Goal: Task Accomplishment & Management: Use online tool/utility

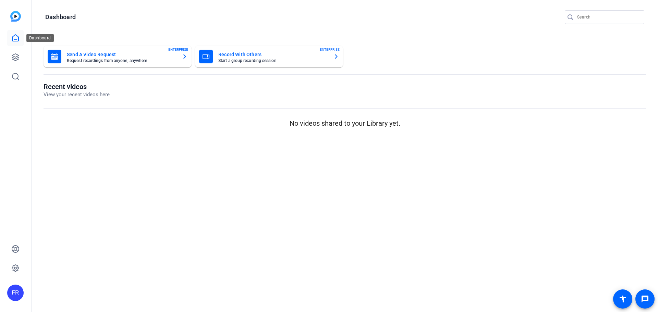
click at [16, 40] on icon at bounding box center [15, 38] width 6 height 7
click at [14, 54] on icon at bounding box center [15, 57] width 8 height 8
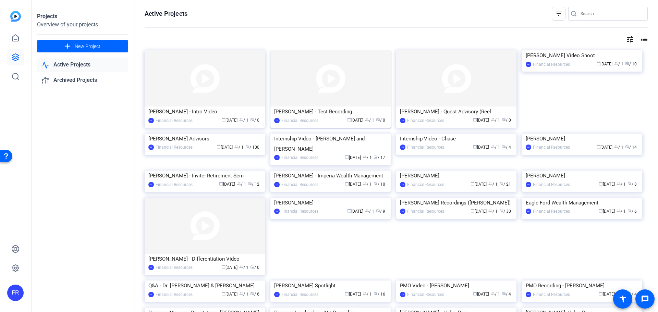
click at [292, 112] on div "[PERSON_NAME] - Test Recording" at bounding box center [330, 112] width 113 height 10
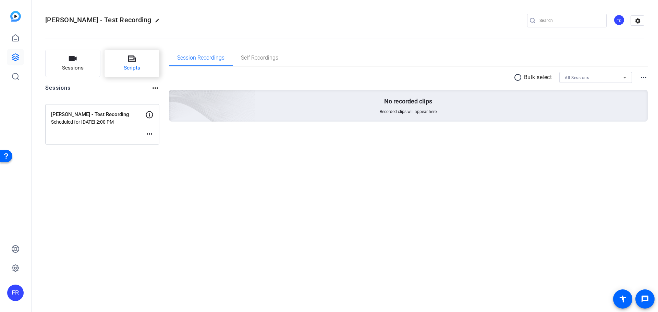
click at [120, 62] on button "Scripts" at bounding box center [131, 63] width 55 height 27
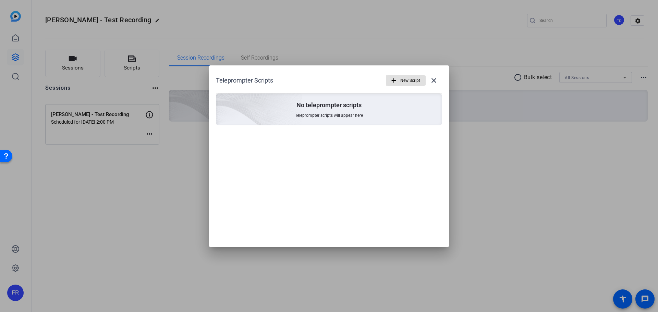
click at [403, 83] on span "New Script" at bounding box center [410, 80] width 20 height 13
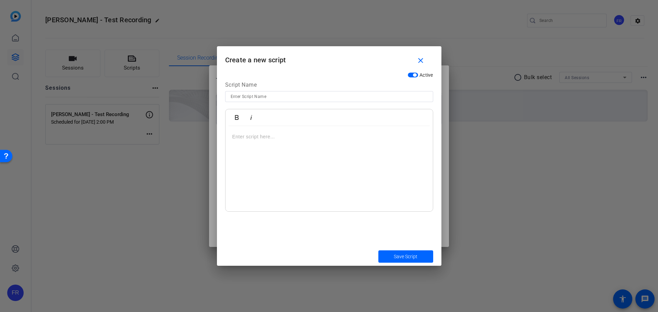
click at [272, 98] on input at bounding box center [328, 96] width 197 height 8
type input "S"
type input "Heather Script"
click at [268, 138] on p at bounding box center [329, 137] width 194 height 8
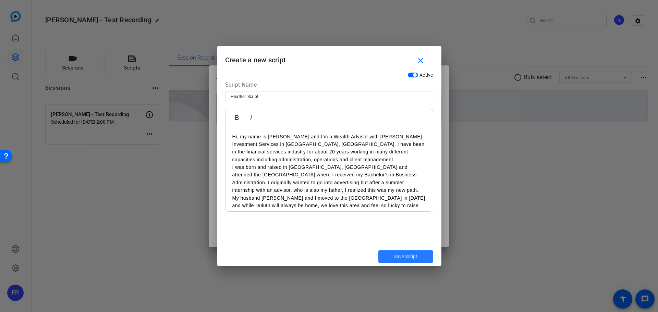
click at [396, 254] on span "Save Script" at bounding box center [406, 256] width 24 height 7
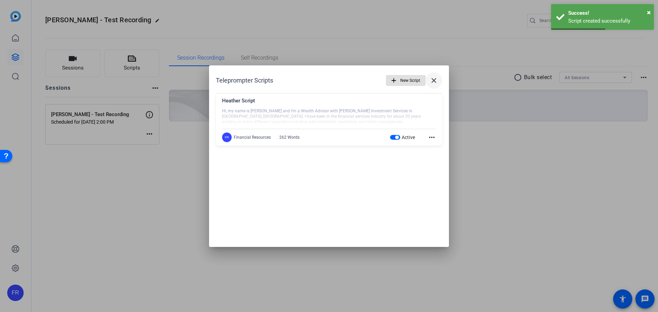
click at [434, 83] on mat-icon "close" at bounding box center [433, 80] width 8 height 8
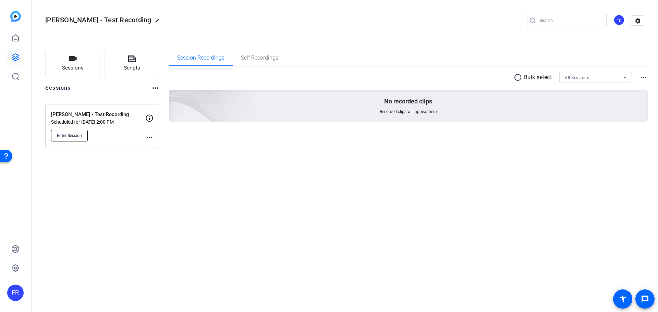
click at [67, 136] on span "Enter Session" at bounding box center [69, 135] width 25 height 5
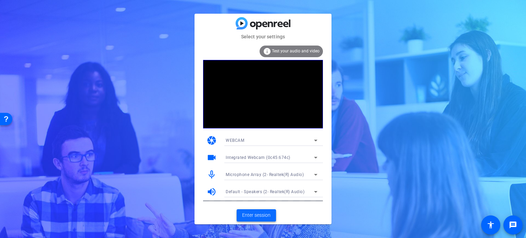
click at [266, 215] on span "Enter session" at bounding box center [256, 215] width 28 height 7
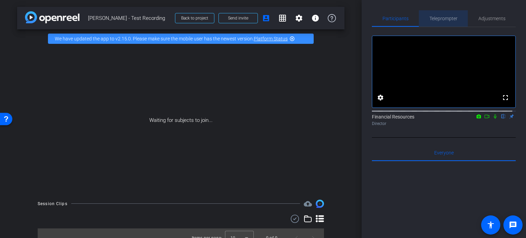
click at [442, 20] on span "Teleprompter" at bounding box center [443, 18] width 28 height 5
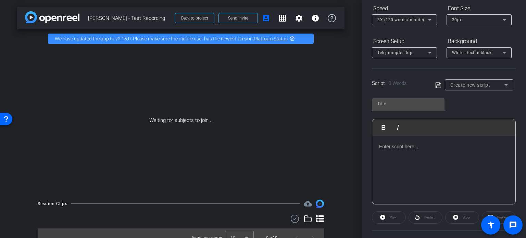
scroll to position [78, 0]
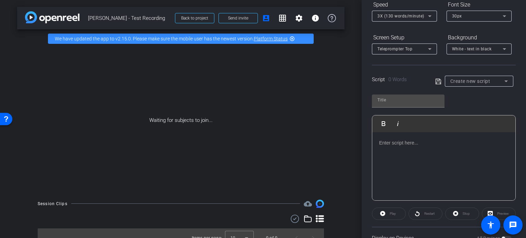
click at [469, 82] on span "Create new script" at bounding box center [470, 80] width 40 height 5
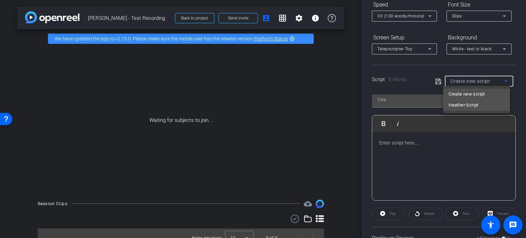
click at [470, 102] on span "Heather Script" at bounding box center [463, 105] width 29 height 8
type input "Heather Script"
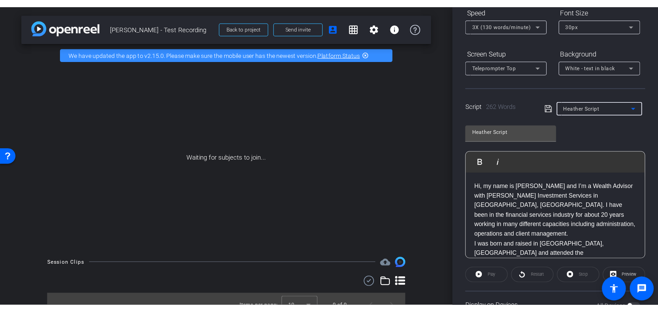
scroll to position [0, 0]
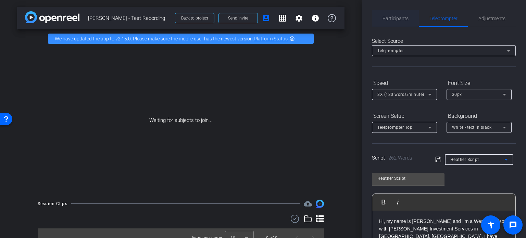
click at [389, 15] on span "Participants" at bounding box center [396, 18] width 26 height 16
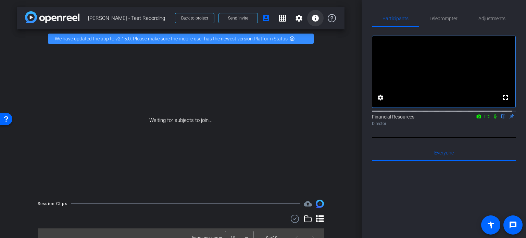
click at [311, 17] on mat-icon "info" at bounding box center [315, 18] width 8 height 8
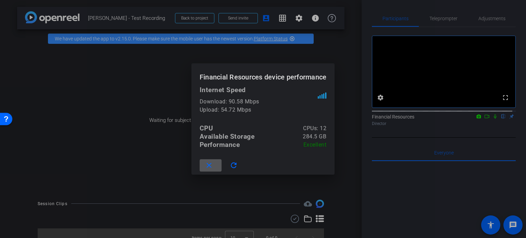
click at [207, 169] on mat-icon "close" at bounding box center [209, 165] width 9 height 9
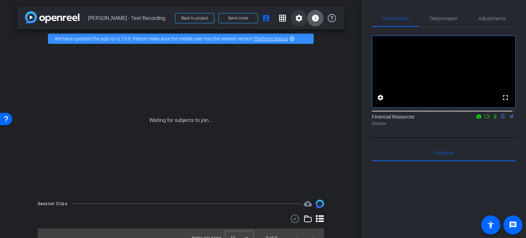
click at [295, 17] on mat-icon "settings" at bounding box center [299, 18] width 8 height 8
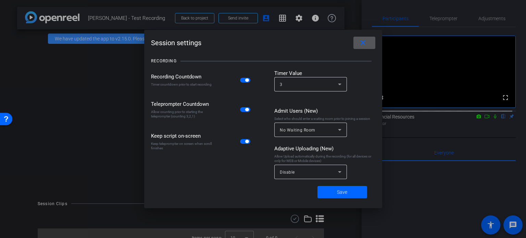
click at [248, 157] on div "Recording Countdown Timer countdown prior to start recording Teleprompter Count…" at bounding box center [201, 126] width 101 height 113
click at [363, 42] on mat-icon "close" at bounding box center [363, 43] width 9 height 9
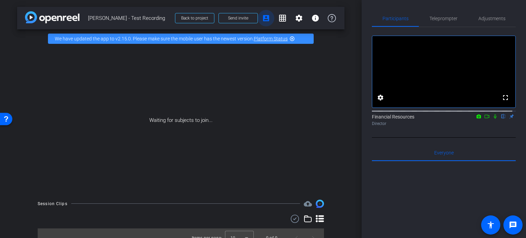
click at [263, 19] on mat-icon "account_box" at bounding box center [266, 18] width 8 height 8
click at [329, 21] on icon at bounding box center [332, 18] width 8 height 8
click at [181, 18] on span "Back to project" at bounding box center [194, 18] width 27 height 5
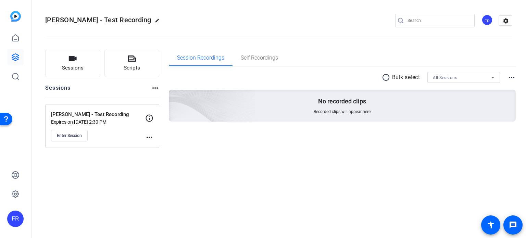
click at [152, 135] on mat-icon "more_horiz" at bounding box center [149, 137] width 8 height 8
click at [146, 113] on div at bounding box center [263, 119] width 526 height 238
click at [149, 116] on icon at bounding box center [149, 117] width 7 height 7
click at [149, 114] on icon at bounding box center [149, 118] width 8 height 8
click at [150, 143] on div "Heather Carey - Test Recording Expires on Sep 12, 2025 @ 2:30 PM Enter Session …" at bounding box center [102, 126] width 114 height 44
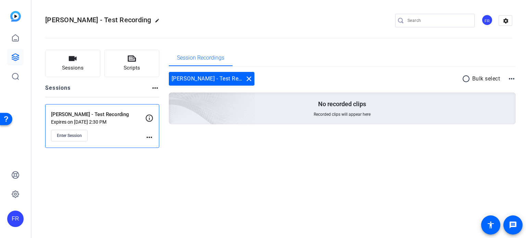
click at [150, 136] on mat-icon "more_horiz" at bounding box center [149, 137] width 8 height 8
click at [160, 148] on span "Edit Session" at bounding box center [166, 147] width 31 height 8
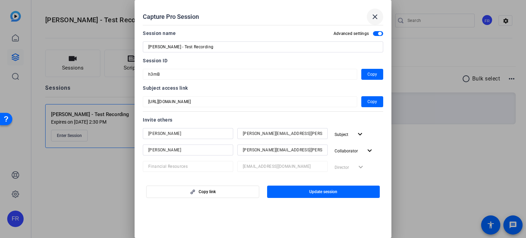
click at [376, 15] on mat-icon "close" at bounding box center [375, 17] width 8 height 8
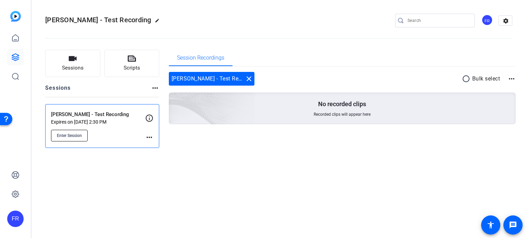
click at [71, 135] on span "Enter Session" at bounding box center [69, 135] width 25 height 5
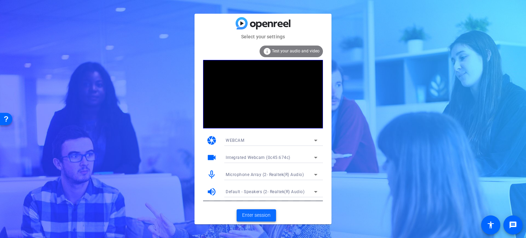
click at [251, 216] on span "Enter session" at bounding box center [256, 215] width 28 height 7
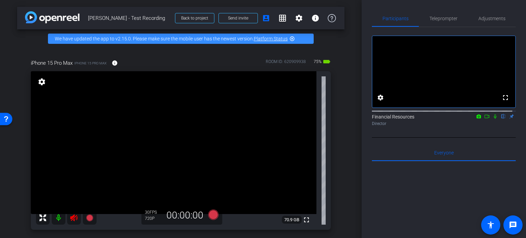
click at [73, 223] on mat-icon at bounding box center [74, 218] width 14 height 14
click at [72, 217] on icon at bounding box center [73, 217] width 7 height 7
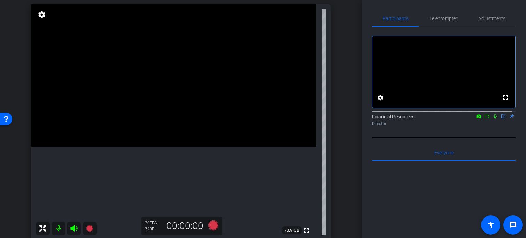
scroll to position [70, 0]
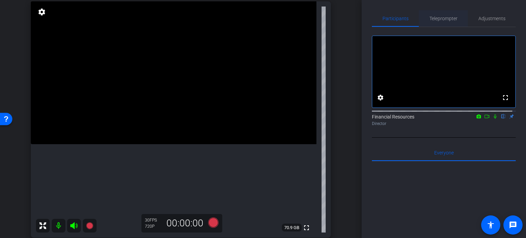
click at [441, 16] on span "Teleprompter" at bounding box center [443, 18] width 28 height 5
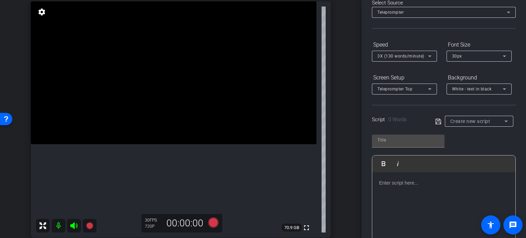
scroll to position [49, 0]
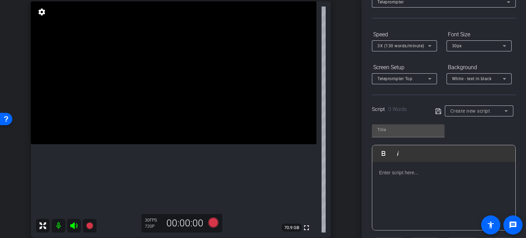
click at [479, 110] on span "Create new script" at bounding box center [470, 110] width 40 height 5
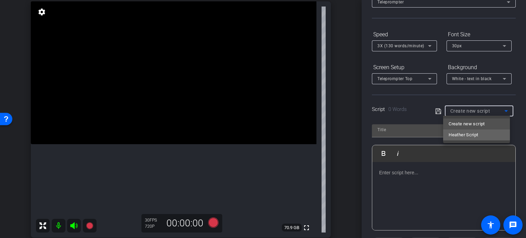
click at [466, 136] on span "Heather Script" at bounding box center [463, 135] width 29 height 8
type input "Heather Script"
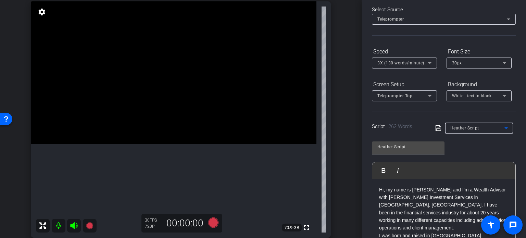
scroll to position [32, 0]
click at [390, 63] on span "3X (130 words/minute)" at bounding box center [400, 62] width 47 height 5
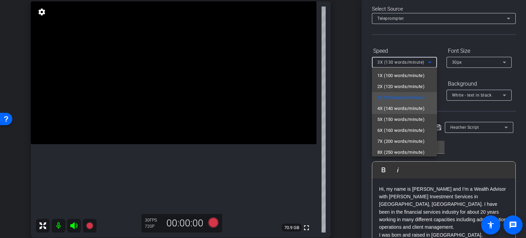
click at [390, 107] on span "4X (140 words/minute)" at bounding box center [400, 108] width 47 height 8
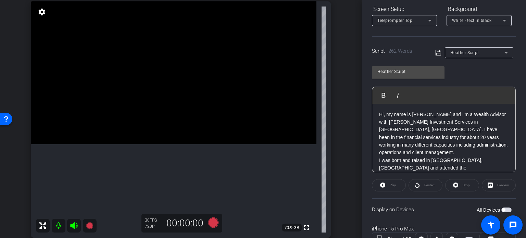
scroll to position [121, 0]
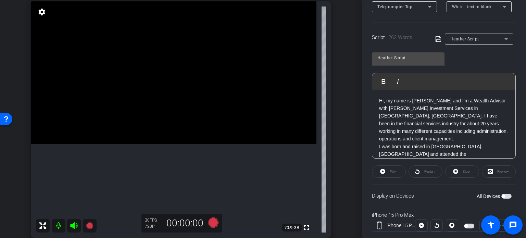
click at [502, 197] on span "button" at bounding box center [503, 196] width 3 height 3
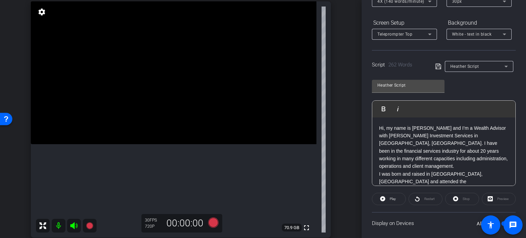
scroll to position [92, 0]
click at [212, 223] on icon at bounding box center [213, 222] width 10 height 10
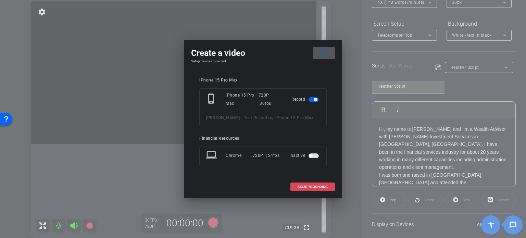
click at [308, 187] on span "START RECORDING" at bounding box center [313, 186] width 30 height 3
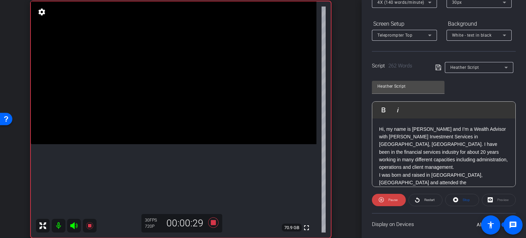
click at [511, 55] on div "Script 262 Words Heather Script" at bounding box center [444, 62] width 144 height 22
click at [213, 220] on icon at bounding box center [213, 222] width 16 height 12
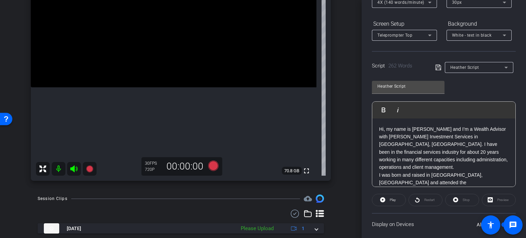
scroll to position [147, 0]
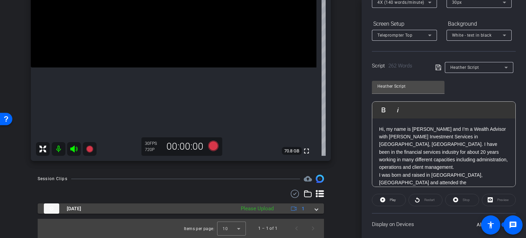
click at [311, 209] on div "[DATE] Please Upload 1" at bounding box center [179, 208] width 271 height 10
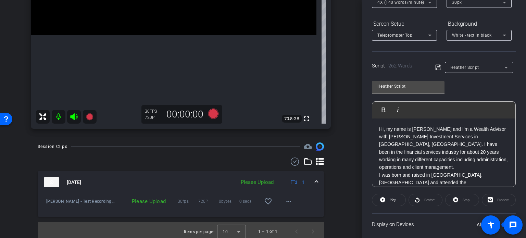
scroll to position [182, 0]
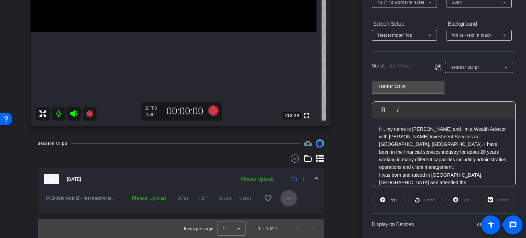
click at [285, 197] on mat-icon "more_horiz" at bounding box center [289, 198] width 8 height 8
click at [290, 213] on span "Upload" at bounding box center [296, 213] width 27 height 8
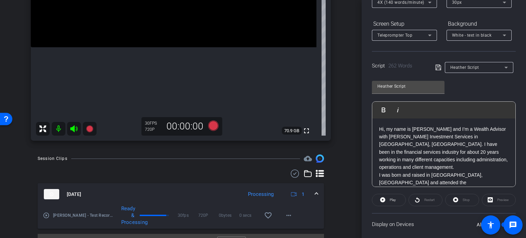
scroll to position [167, 0]
click at [285, 213] on mat-icon "more_horiz" at bounding box center [289, 215] width 8 height 8
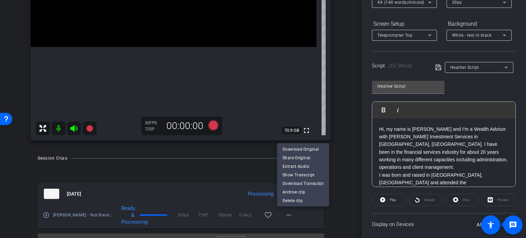
click at [342, 159] on div at bounding box center [263, 119] width 526 height 238
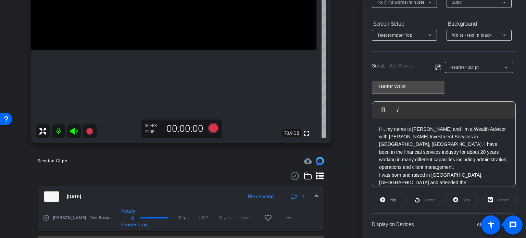
scroll to position [164, 0]
click at [285, 217] on mat-icon "more_horiz" at bounding box center [289, 216] width 8 height 8
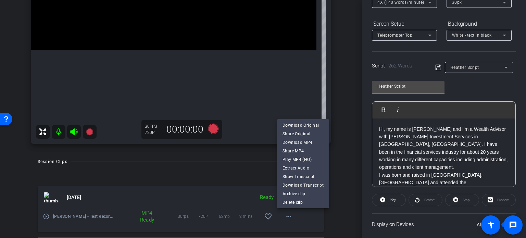
click at [346, 156] on div at bounding box center [263, 119] width 526 height 238
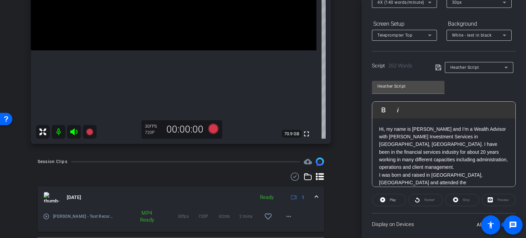
click at [144, 215] on div "MP4 Ready" at bounding box center [146, 217] width 19 height 14
click at [289, 213] on mat-icon "more_horiz" at bounding box center [289, 216] width 8 height 8
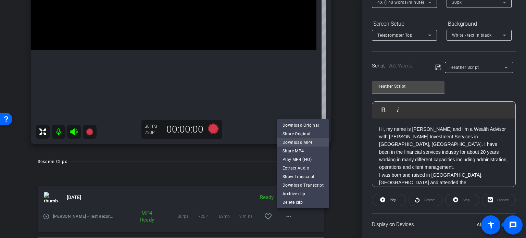
click at [309, 144] on span "Download MP4" at bounding box center [303, 142] width 41 height 8
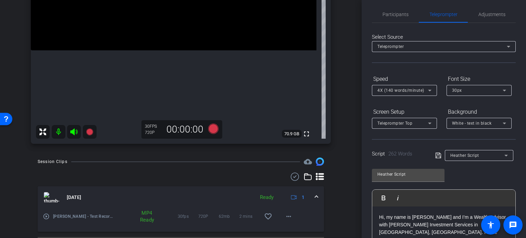
scroll to position [0, 0]
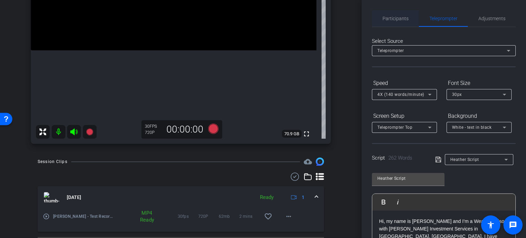
click at [388, 22] on span "Participants" at bounding box center [396, 18] width 26 height 16
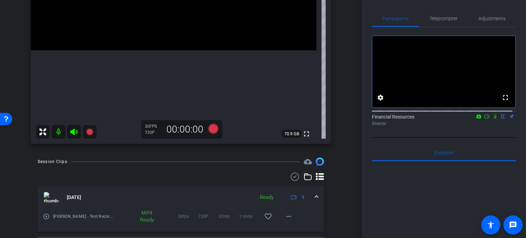
click at [494, 119] on icon at bounding box center [495, 116] width 3 height 4
click at [493, 119] on icon at bounding box center [494, 116] width 5 height 5
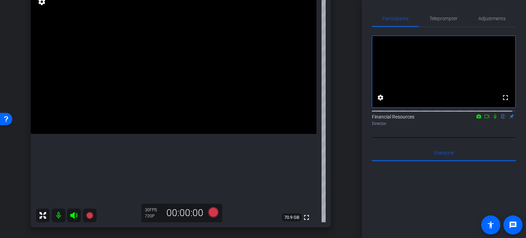
scroll to position [81, 0]
click at [433, 24] on span "Teleprompter" at bounding box center [443, 18] width 28 height 16
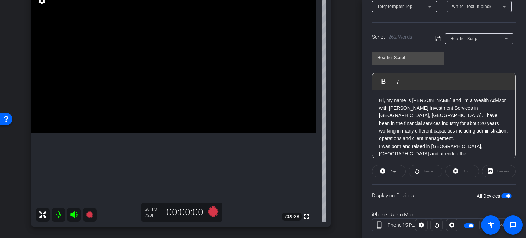
scroll to position [128, 0]
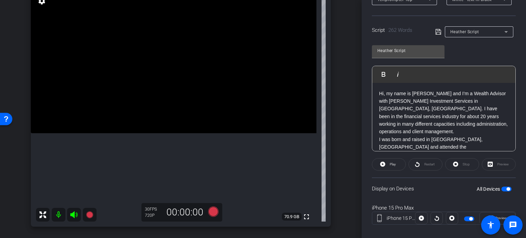
click at [507, 188] on span "button" at bounding box center [508, 188] width 3 height 3
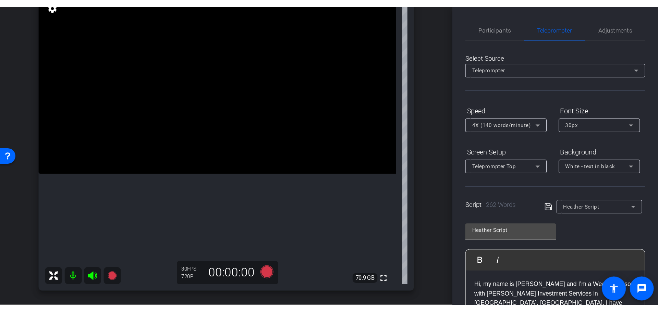
scroll to position [0, 0]
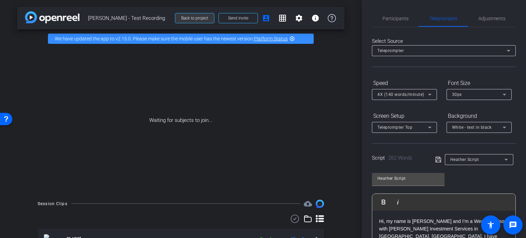
click at [184, 18] on span "Back to project" at bounding box center [194, 18] width 27 height 5
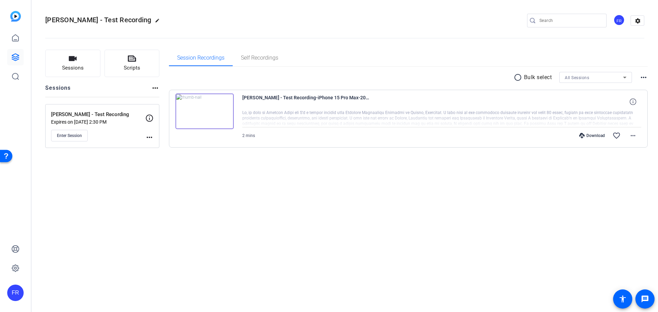
click at [235, 28] on openreel-divider-bar at bounding box center [344, 36] width 599 height 21
